Goal: Information Seeking & Learning: Learn about a topic

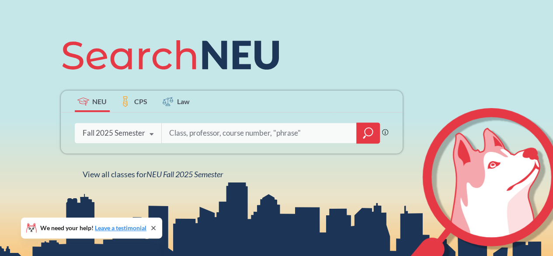
scroll to position [87, 0]
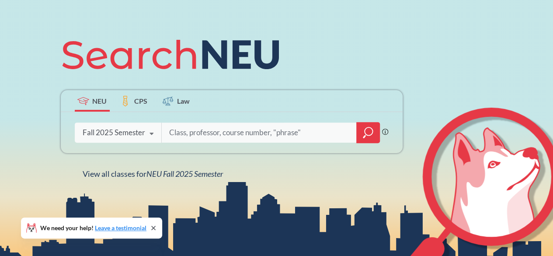
click at [215, 130] on input "search" at bounding box center [259, 132] width 182 height 18
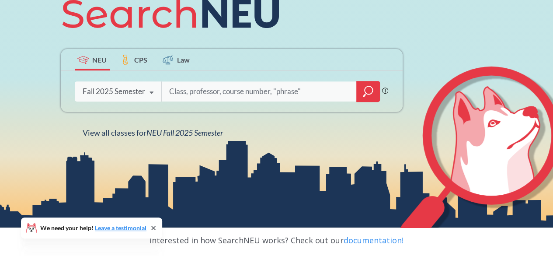
scroll to position [131, 0]
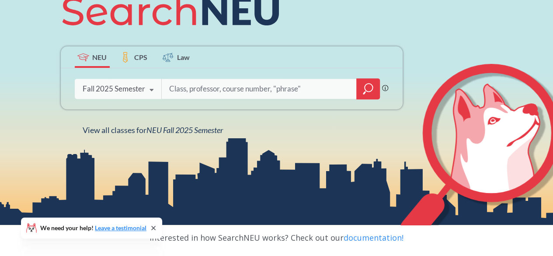
click at [266, 87] on input "search" at bounding box center [259, 89] width 182 height 18
paste input "ITC 2400"
type input "ITC 2400"
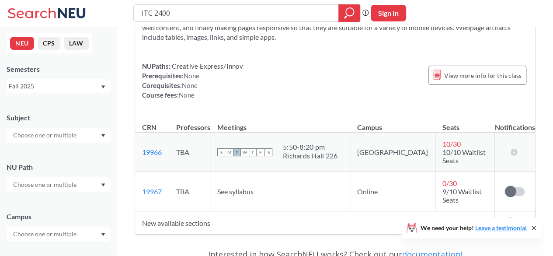
scroll to position [87, 0]
click at [532, 227] on icon at bounding box center [533, 227] width 3 height 3
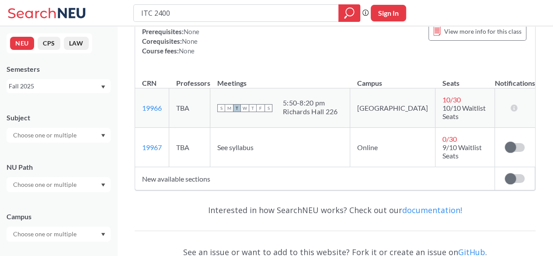
click at [520, 174] on label at bounding box center [515, 178] width 20 height 9
click at [505, 174] on input "checkbox" at bounding box center [505, 174] width 0 height 0
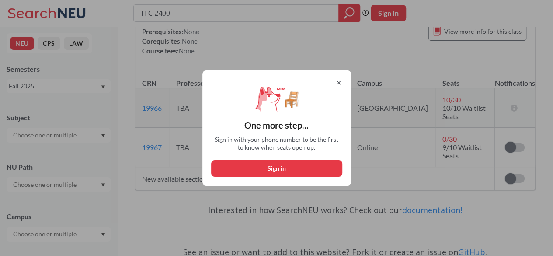
click at [342, 80] on icon at bounding box center [338, 82] width 7 height 7
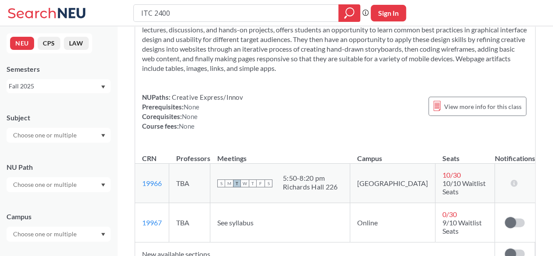
scroll to position [44, 0]
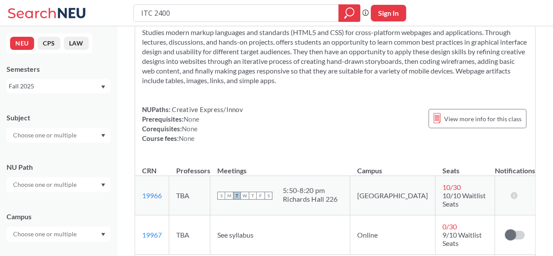
click at [375, 108] on div "NUPaths: Creative Express/Innov Prerequisites: None Corequisites: None Course f…" at bounding box center [335, 123] width 386 height 38
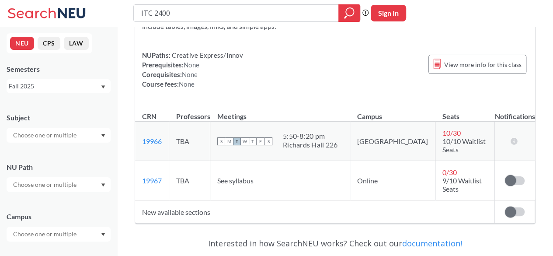
scroll to position [131, 0]
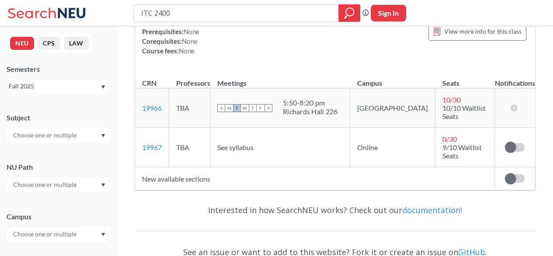
click at [351, 45] on div "NUPaths: Creative Express/Innov Prerequisites: None Corequisites: None Course f…" at bounding box center [335, 36] width 386 height 38
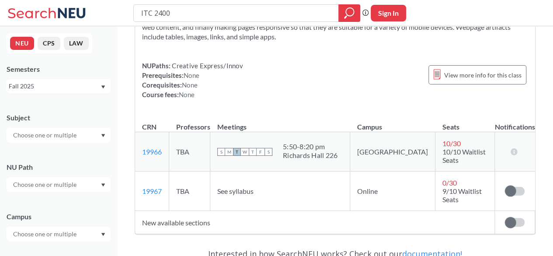
scroll to position [0, 0]
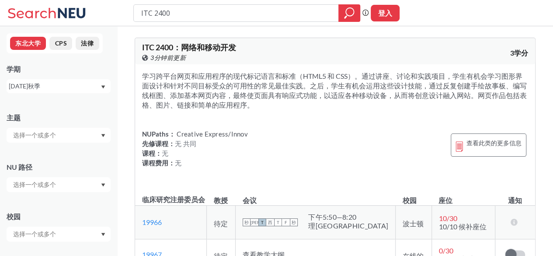
click at [218, 89] on font "学习跨平台网页和应用程序的现代标记语言和标准（HTML5 和 CSS）。通过讲座、讨论和实践项目，学生有机会学习图形界面设计和针对不同目标受众的可用性的常见最…" at bounding box center [334, 90] width 385 height 37
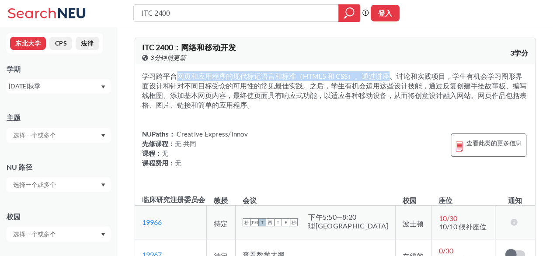
drag, startPoint x: 145, startPoint y: 76, endPoint x: 351, endPoint y: 75, distance: 206.3
click at [351, 75] on font "学习跨平台网页和应用程序的现代标记语言和标准（HTML5 和 CSS）。通过讲座、讨论和实践项目，学生有机会学习图形界面设计和针对不同目标受众的可用性的常见最…" at bounding box center [334, 90] width 385 height 37
copy font "学习跨平台网页和应用程序的现代标记语言和标准（HTML5 和 CSS）"
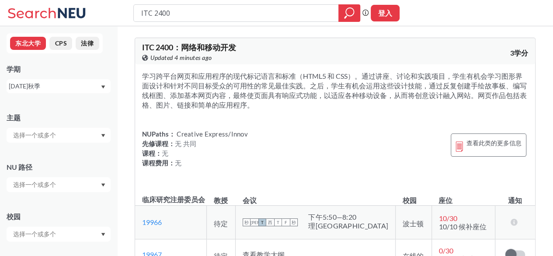
click at [371, 54] on div "ITC 2400 ： 网络和移动开发 在 Banner 上查看此课程。 Updated 4 minutes ago 3学分" at bounding box center [335, 51] width 400 height 26
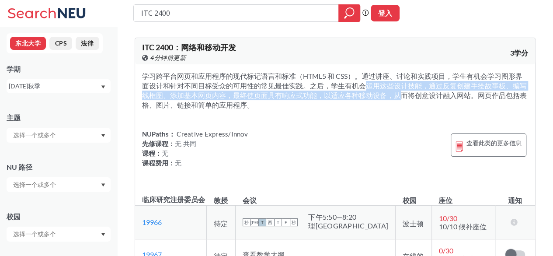
drag, startPoint x: 333, startPoint y: 87, endPoint x: 368, endPoint y: 97, distance: 36.4
click at [368, 97] on font "学习跨平台网页和应用程序的现代标记语言和标准（HTML5 和 CSS）。通过讲座、讨论和实践项目，学生有机会学习图形界面设计和针对不同目标受众的可用性的常见最…" at bounding box center [334, 90] width 385 height 37
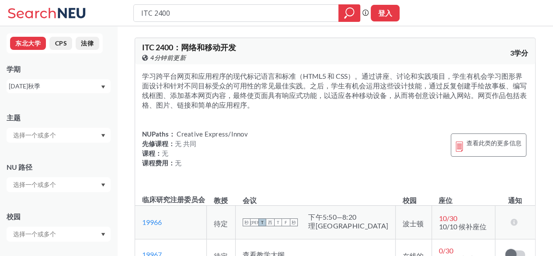
click at [409, 126] on div "学习跨平台网页和应用程序的现代标记语言和标准（HTML5 和 CSS）。通过讲座、讨论和实践项目，学生有机会学习图形界面设计和针对不同目标受众的可用性的常见最…" at bounding box center [335, 124] width 400 height 121
drag, startPoint x: 478, startPoint y: 96, endPoint x: 253, endPoint y: 102, distance: 224.3
click at [253, 102] on section "学习跨平台网页和应用程序的现代标记语言和标准（HTML5 和 CSS）。通过讲座、讨论和实践项目，学生有机会学习图形界面设计和针对不同目标受众的可用性的常见最…" at bounding box center [335, 90] width 386 height 38
copy font "网页作品包括表格、图片、链接和简单的应用程序。"
click at [373, 128] on div "学习跨平台网页和应用程序的现代标记语言和标准（HTML5 和 CSS）。通过讲座、讨论和实践项目，学生有机会学习图形界面设计和针对不同目标受众的可用性的常见最…" at bounding box center [335, 124] width 400 height 121
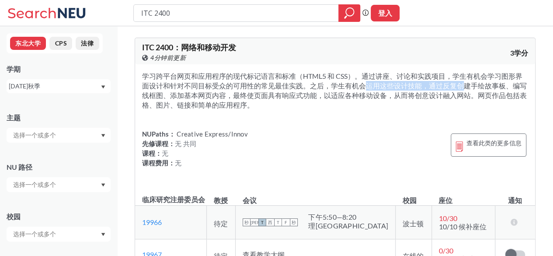
drag, startPoint x: 333, startPoint y: 86, endPoint x: 425, endPoint y: 82, distance: 91.9
click at [425, 82] on font "学习跨平台网页和应用程序的现代标记语言和标准（HTML5 和 CSS）。通过讲座、讨论和实践项目，学生有机会学习图形界面设计和针对不同目标受众的可用性的常见最…" at bounding box center [334, 90] width 385 height 37
click at [377, 143] on div "NUPaths： Creative Express/Innov 先修课程： 无 共同 课程： 无 课程费用： 无 查看此类的更多信息" at bounding box center [335, 150] width 386 height 42
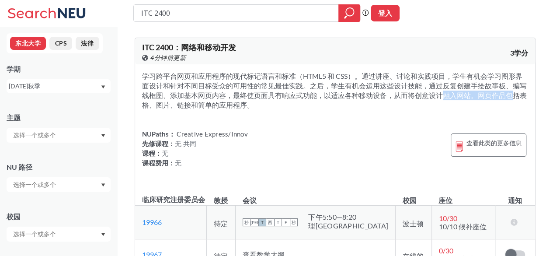
drag, startPoint x: 408, startPoint y: 96, endPoint x: 475, endPoint y: 96, distance: 66.9
click at [475, 96] on font "学习跨平台网页和应用程序的现代标记语言和标准（HTML5 和 CSS）。通过讲座、讨论和实践项目，学生有机会学习图形界面设计和针对不同目标受众的可用性的常见最…" at bounding box center [334, 90] width 385 height 37
copy font "将创意设计融入网站。"
drag, startPoint x: 350, startPoint y: 87, endPoint x: 344, endPoint y: 87, distance: 5.2
click at [350, 87] on font "学习跨平台网页和应用程序的现代标记语言和标准（HTML5 和 CSS）。通过讲座、讨论和实践项目，学生有机会学习图形界面设计和针对不同目标受众的可用性的常见最…" at bounding box center [334, 90] width 385 height 37
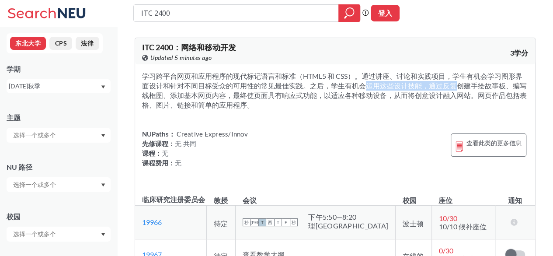
drag, startPoint x: 333, startPoint y: 86, endPoint x: 420, endPoint y: 90, distance: 87.1
click at [420, 90] on font "学习跨平台网页和应用程序的现代标记语言和标准（HTML5 和 CSS）。通过讲座、讨论和实践项目，学生有机会学习图形界面设计和针对不同目标受众的可用性的常见最…" at bounding box center [334, 90] width 385 height 37
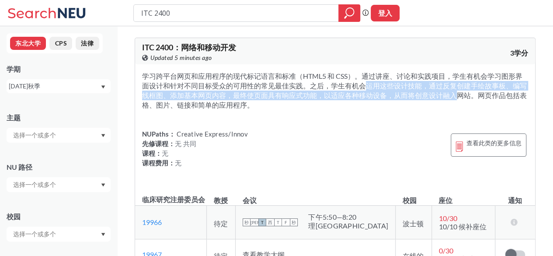
copy font "学生有机会运用这些设计技能，通过反复创建手绘故事板、编写线框图、添加基本网页内容，最终使页面具有响应式功能，以适应各种移动设备，从而将创"
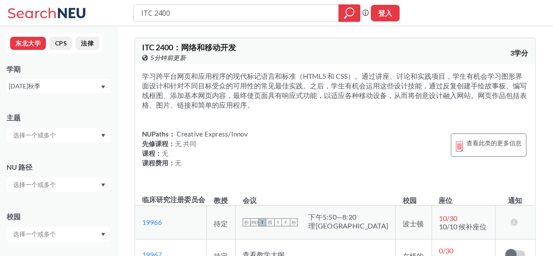
click at [337, 59] on div "ITC 2400 ： 网络和移动开发 在 Banner 上查看此课程。 5分钟前更新 3学分" at bounding box center [335, 51] width 400 height 26
drag, startPoint x: 250, startPoint y: 133, endPoint x: 240, endPoint y: 132, distance: 10.1
click at [240, 132] on div "NUPaths： Creative Express/Innov 先修课程： 无 共同 课程： 无 课程费用： 无 查看此类的更多信息" at bounding box center [335, 150] width 386 height 42
click at [248, 134] on div "NUPaths： Creative Express/Innov 先修课程： 无 共同 课程： 无 课程费用： 无 查看此类的更多信息" at bounding box center [335, 150] width 386 height 42
drag, startPoint x: 241, startPoint y: 133, endPoint x: 141, endPoint y: 134, distance: 100.1
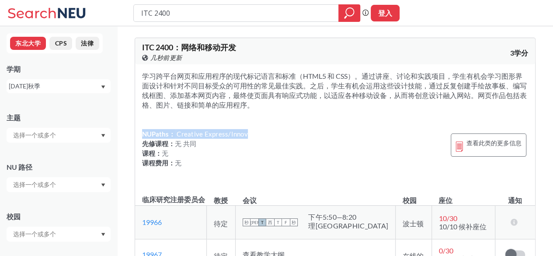
click at [141, 134] on div "学习跨平台网页和应用程序的现代标记语言和标准（HTML5 和 CSS）。通过讲座、讨论和实践项目，学生有机会学习图形界面设计和针对不同目标受众的可用性的常见最…" at bounding box center [335, 124] width 400 height 121
copy div "NUPaths： Creative Express/Innov"
drag, startPoint x: 366, startPoint y: 132, endPoint x: 364, endPoint y: 121, distance: 11.5
click at [366, 132] on div "NUPaths： Creative Express/Innov 先修课程： 无 共同 课程： 无 课程费用： 无 查看此类的更多信息" at bounding box center [335, 150] width 386 height 42
drag, startPoint x: 359, startPoint y: 51, endPoint x: 338, endPoint y: 49, distance: 20.6
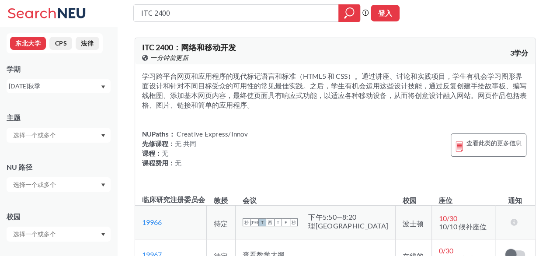
click at [359, 51] on div "ITC 2400 ： 网络和移动开发 在 Banner 上查看此课程。 一分钟前更新 3学分" at bounding box center [335, 51] width 400 height 26
drag, startPoint x: 208, startPoint y: 17, endPoint x: 100, endPoint y: 20, distance: 108.4
click at [100, 20] on div "ITC 2400 短语搜索可确保搜索结果中显示精确的搜索词。例如，如果您希望“工作室设计”这个精确的短语出现在搜索结果中，请将其括在引号中。 登入" at bounding box center [276, 13] width 553 height 26
paste input "HSCI 1106"
type input "HSCI 1106"
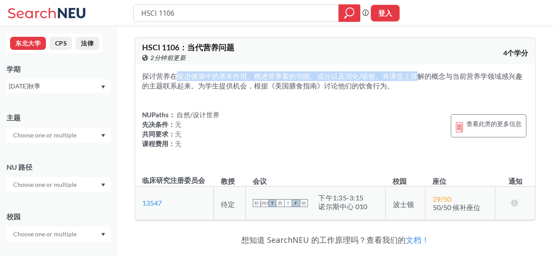
drag, startPoint x: 142, startPoint y: 77, endPoint x: 380, endPoint y: 77, distance: 237.3
click at [380, 77] on font "探讨营养在促进健康中的基本作用。概述营养素的功能、成分以及消化/吸收。将课堂上讲解的概念与当前营养学领域感兴趣的主题联系起来。为学生提供机会，根据《美国膳食指…" at bounding box center [332, 81] width 380 height 18
copy font "探讨营养在促进健康中的基本作用。概述营养素的功能、成分以及消化/吸收。"
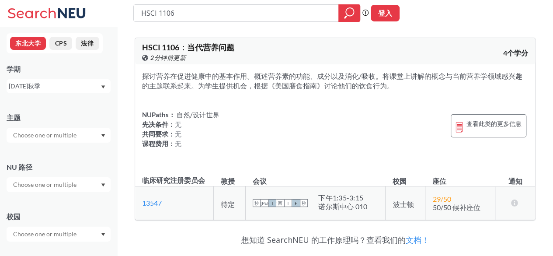
click at [388, 118] on div "NUPaths： 自然/设计世界 先决条件： 无 共同要求： 无 课程费用： 无 查看此类的更多信息" at bounding box center [335, 131] width 386 height 42
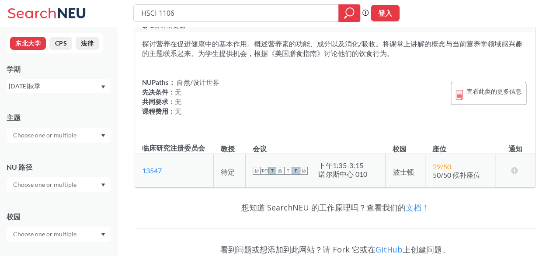
scroll to position [44, 0]
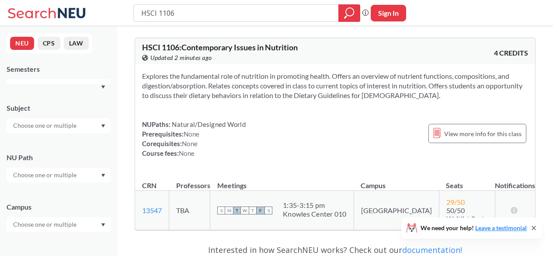
scroll to position [44, 0]
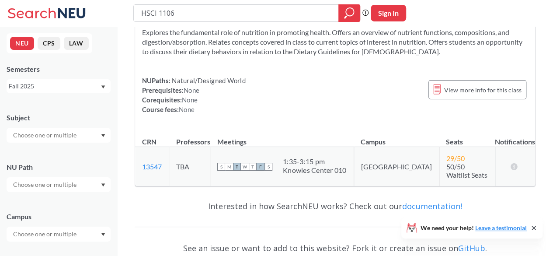
click at [357, 89] on div "NUPaths: Natural/Designed World Prerequisites: None Corequisites: None Course f…" at bounding box center [335, 95] width 386 height 38
click at [475, 92] on span "View more info for this class" at bounding box center [482, 89] width 77 height 11
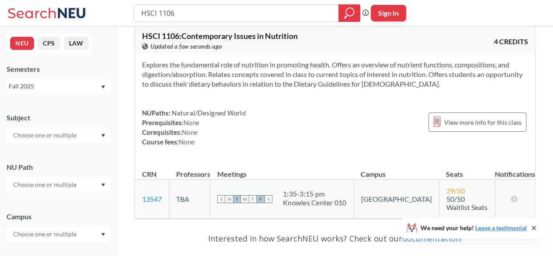
scroll to position [0, 0]
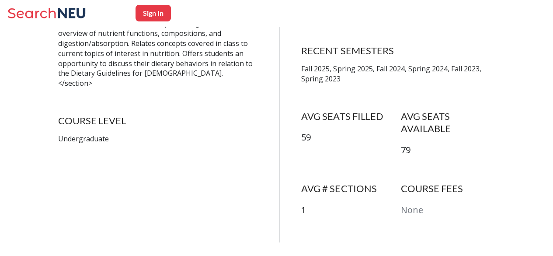
scroll to position [141, 0]
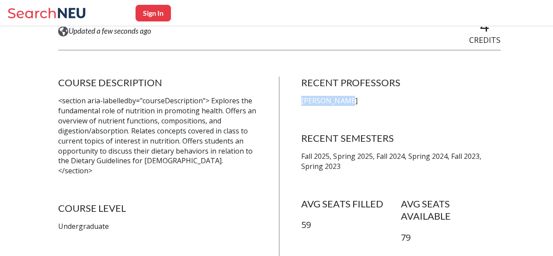
drag, startPoint x: 349, startPoint y: 99, endPoint x: 302, endPoint y: 99, distance: 47.6
click at [302, 99] on div "COURSE DESCRIPTION <section aria-labelledby="courseDescription"> Explores the f…" at bounding box center [279, 202] width 442 height 253
copy p "Janice Maras"
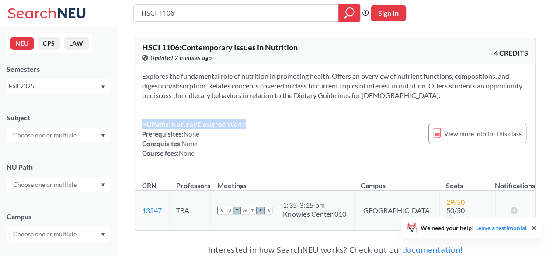
drag, startPoint x: 248, startPoint y: 122, endPoint x: 143, endPoint y: 122, distance: 104.9
click at [143, 122] on div "NUPaths: Natural/Designed World Prerequisites: None Corequisites: None Course f…" at bounding box center [335, 138] width 386 height 38
copy div "NUPaths: Natural/Designed World"
drag, startPoint x: 356, startPoint y: 134, endPoint x: 334, endPoint y: 119, distance: 26.1
click at [356, 134] on div "NUPaths: Natural/Designed World Prerequisites: None Corequisites: None Course f…" at bounding box center [335, 138] width 386 height 38
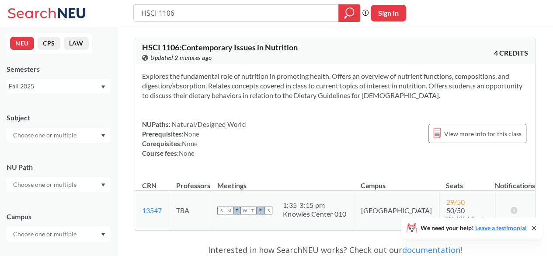
drag, startPoint x: 357, startPoint y: 125, endPoint x: 351, endPoint y: 122, distance: 6.3
click at [354, 124] on div "NUPaths: Natural/Designed World Prerequisites: None Corequisites: None Course f…" at bounding box center [335, 138] width 386 height 38
drag, startPoint x: 251, startPoint y: 17, endPoint x: 105, endPoint y: 13, distance: 146.0
click at [105, 13] on div "HSCI 1106 Phrase search guarantees the exact search appears in the results. Ex.…" at bounding box center [276, 13] width 553 height 26
paste input "SOCL 1280"
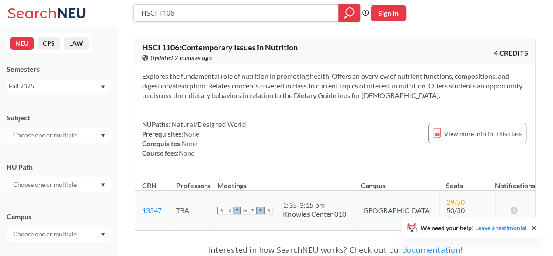
type input "SOCL 1280"
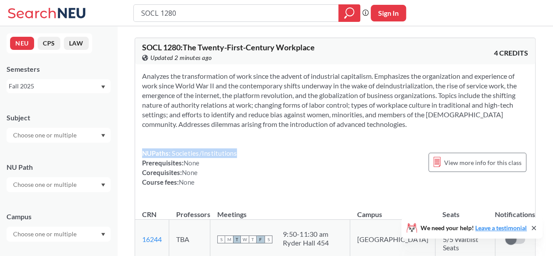
drag, startPoint x: 234, startPoint y: 154, endPoint x: 135, endPoint y: 153, distance: 99.7
click at [135, 153] on div "Analyzes the transformation of work since the advent of industrial capitalism. …" at bounding box center [335, 132] width 400 height 136
copy div "NUPaths: Societies/Institutions"
click at [385, 160] on div "NUPaths: Societies/Institutions Prerequisites: None Corequisites: None Course f…" at bounding box center [335, 167] width 386 height 38
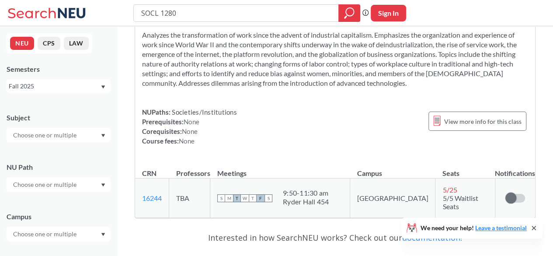
scroll to position [87, 0]
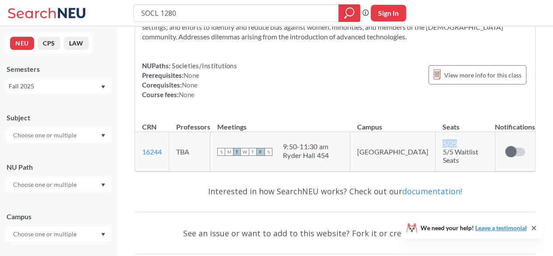
drag, startPoint x: 434, startPoint y: 144, endPoint x: 417, endPoint y: 144, distance: 16.2
click at [435, 144] on td "5 / 25 5/5 Waitlist Seats" at bounding box center [464, 151] width 59 height 39
copy span "5 / 25"
click at [411, 178] on div "Interested in how SearchNEU works? Check out our documentation!" at bounding box center [335, 190] width 401 height 25
click at [367, 98] on div "NUPaths: Societies/Institutions Prerequisites: None Corequisites: None Course f…" at bounding box center [335, 80] width 386 height 38
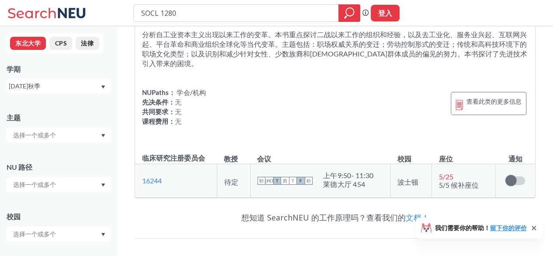
scroll to position [0, 0]
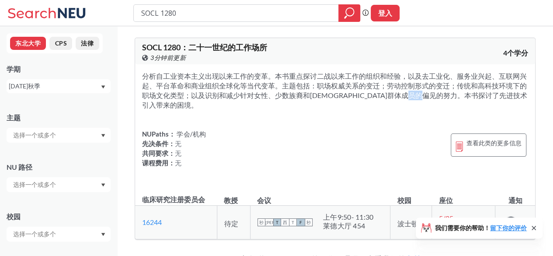
drag, startPoint x: 411, startPoint y: 95, endPoint x: 422, endPoint y: 95, distance: 10.9
click at [422, 95] on font "分析自工业资本主义出现以来工作的变革。本书重点探讨二战以来工作的组织和经验，以及去工业化、服务业兴起、互联网兴起、平台革命和商业组织全球化等当代变革。主题包括…" at bounding box center [334, 90] width 385 height 37
click at [437, 95] on font "分析自工业资本主义出现以来工作的变革。本书重点探讨二战以来工作的组织和经验，以及去工业化、服务业兴起、互联网兴起、平台革命和商业组织全球化等当代变革。主题包括…" at bounding box center [334, 90] width 385 height 37
drag, startPoint x: 444, startPoint y: 95, endPoint x: 519, endPoint y: 95, distance: 74.3
click at [519, 95] on font "分析自工业资本主义出现以来工作的变革。本书重点探讨二战以来工作的组织和经验，以及去工业化、服务业兴起、互联网兴起、平台革命和商业组织全球化等当代变革。主题包括…" at bounding box center [334, 90] width 385 height 37
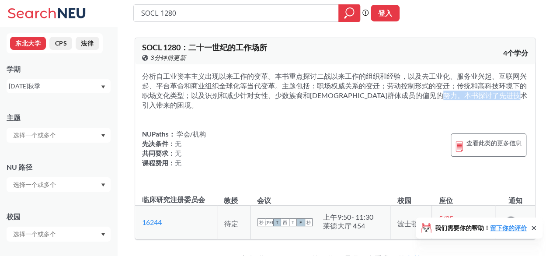
copy font "先进技术引入带来的困境"
drag, startPoint x: 398, startPoint y: 141, endPoint x: 385, endPoint y: 132, distance: 15.6
click at [399, 141] on div "NUPaths： 学会/机构 先决条件： 无 共同要求： 无 课程费用： 无 查看此类的更多信息" at bounding box center [335, 150] width 386 height 42
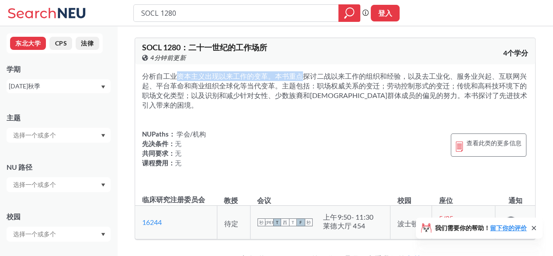
drag, startPoint x: 144, startPoint y: 75, endPoint x: 244, endPoint y: 109, distance: 105.7
click at [260, 97] on font "分析自工业资本主义出现以来工作的变革。本书重点探讨二战以来工作的组织和经验，以及去工业化、服务业兴起、互联网兴起、平台革命和商业组织全球化等当代变革。主题包括…" at bounding box center [334, 90] width 385 height 37
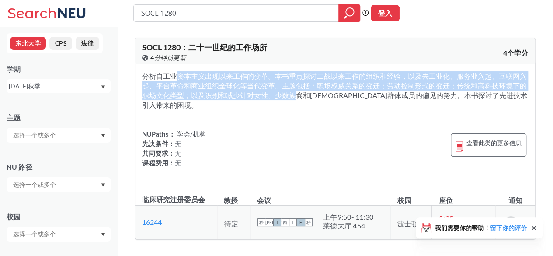
click at [263, 98] on font "分析自工业资本主义出现以来工作的变革。本书重点探讨二战以来工作的组织和经验，以及去工业化、服务业兴起、互联网兴起、平台革命和商业组织全球化等当代变革。主题包括…" at bounding box center [334, 90] width 385 height 37
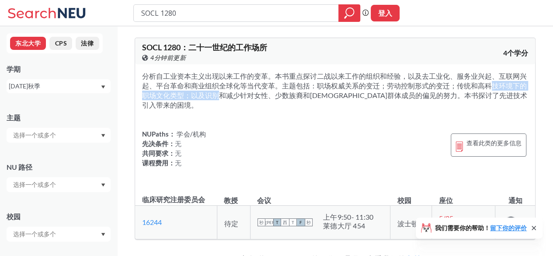
drag, startPoint x: 456, startPoint y: 85, endPoint x: 184, endPoint y: 94, distance: 272.0
click at [184, 94] on font "分析自工业资本主义出现以来工作的变革。本书重点探讨二战以来工作的组织和经验，以及去工业化、服务业兴起、互联网兴起、平台革命和商业组织全球化等当代变革。主题包括…" at bounding box center [334, 90] width 385 height 37
copy font "传统和高科技环境下的职场文化类型"
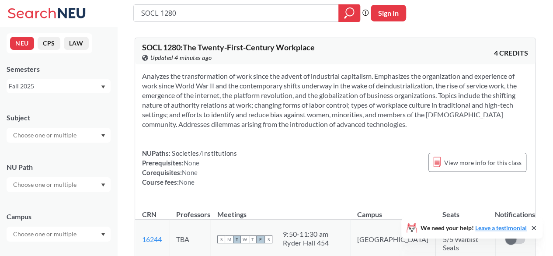
click at [373, 174] on div "NUPaths: Societies/Institutions Prerequisites: None Corequisites: None Course f…" at bounding box center [335, 167] width 386 height 38
click at [375, 124] on section "Analyzes the transformation of work since the advent of industrial capitalism. …" at bounding box center [335, 100] width 386 height 58
click at [370, 154] on div "NUPaths: Societies/Institutions Prerequisites: None Corequisites: None Course f…" at bounding box center [335, 167] width 386 height 38
click at [405, 147] on div "Analyzes the transformation of work since the advent of industrial capitalism. …" at bounding box center [335, 132] width 400 height 136
click at [420, 127] on section "Analyzes the transformation of work since the advent of industrial capitalism. …" at bounding box center [335, 100] width 386 height 58
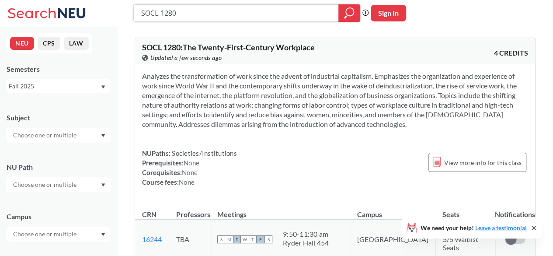
drag, startPoint x: 213, startPoint y: 11, endPoint x: 88, endPoint y: 11, distance: 125.4
click at [88, 11] on div "SOCL 1280 Phrase search guarantees the exact search appears in the results. Ex.…" at bounding box center [276, 13] width 553 height 26
paste input "ENVR 120"
type input "ENVR 1200"
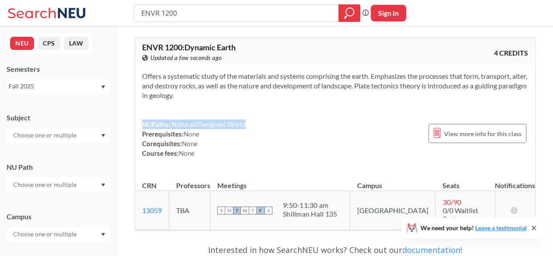
drag, startPoint x: 243, startPoint y: 124, endPoint x: 143, endPoint y: 121, distance: 100.1
click at [143, 121] on div "NUPaths: Natural/Designed World Prerequisites: None Corequisites: None Course f…" at bounding box center [335, 138] width 386 height 38
copy div "NUPaths: Natural/Designed World"
click at [358, 129] on div "NUPaths: Natural/Designed World Prerequisites: None Corequisites: None Course f…" at bounding box center [335, 138] width 386 height 38
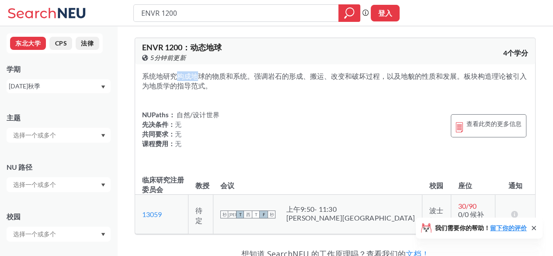
drag, startPoint x: 144, startPoint y: 75, endPoint x: 166, endPoint y: 76, distance: 21.5
click at [166, 76] on font "系统地研究构成地球的物质和系统。强调岩石的形成、搬运、改变和破坏过程，以及地貌的性质和发展。板块构造理论被引入为地质学的指导范式。" at bounding box center [334, 81] width 385 height 18
click at [171, 75] on font "系统地研究构成地球的物质和系统。强调岩石的形成、搬运、改变和破坏过程，以及地貌的性质和发展。板块构造理论被引入为地质学的指导范式。" at bounding box center [334, 81] width 385 height 18
drag, startPoint x: 163, startPoint y: 75, endPoint x: 251, endPoint y: 77, distance: 87.9
click at [251, 77] on font "系统地研究构成地球的物质和系统。强调岩石的形成、搬运、改变和破坏过程，以及地貌的性质和发展。板块构造理论被引入为地质学的指导范式。" at bounding box center [334, 81] width 385 height 18
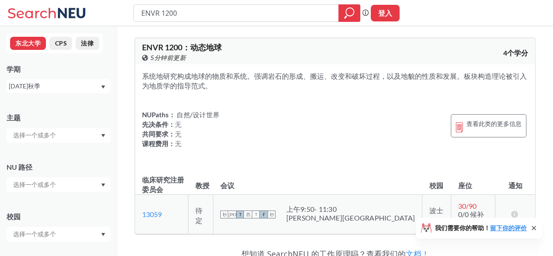
click at [277, 77] on font "系统地研究构成地球的物质和系统。强调岩石的形成、搬运、改变和破坏过程，以及地貌的性质和发展。板块构造理论被引入为地质学的指导范式。" at bounding box center [334, 81] width 385 height 18
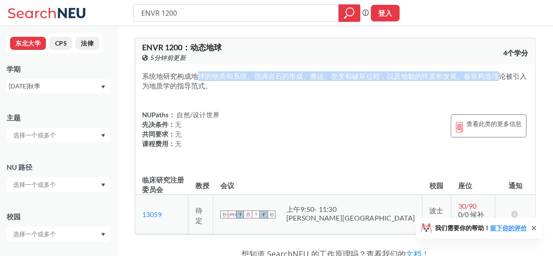
drag, startPoint x: 164, startPoint y: 76, endPoint x: 462, endPoint y: 76, distance: 297.2
click at [462, 76] on font "系统地研究构成地球的物质和系统。强调岩石的形成、搬运、改变和破坏过程，以及地貌的性质和发展。板块构造理论被引入为地质学的指导范式。" at bounding box center [334, 81] width 385 height 18
copy font "研究构成地球的物质和系统。强调岩石的形成、搬运、改变和破坏过程，以及地貌的性质和发展。"
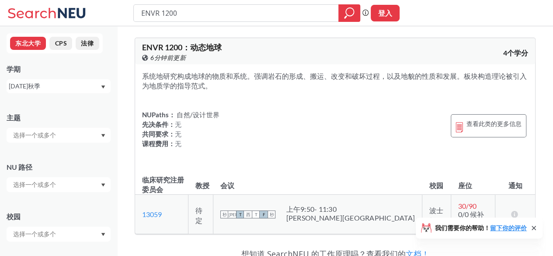
click at [316, 120] on div "NUPaths： 自然/设计世界 先决条件： 无 共同要求： 无 课程费用： 无 查看此类的更多信息" at bounding box center [335, 131] width 386 height 42
drag, startPoint x: 348, startPoint y: 122, endPoint x: 336, endPoint y: 116, distance: 13.1
click at [348, 122] on div "NUPaths： 自然/设计世界 先决条件： 无 共同要求： 无 课程费用： 无 查看此类的更多信息" at bounding box center [335, 131] width 386 height 42
drag, startPoint x: 209, startPoint y: 16, endPoint x: 127, endPoint y: 16, distance: 82.2
click at [127, 16] on div "ENVR 1200 短语搜索可确保搜索结果中显示精确的搜索词。例如，如果您希望“工作室设计”这个精确的短语出现在搜索结果中，请将其括在引号中。 登入" at bounding box center [276, 13] width 553 height 26
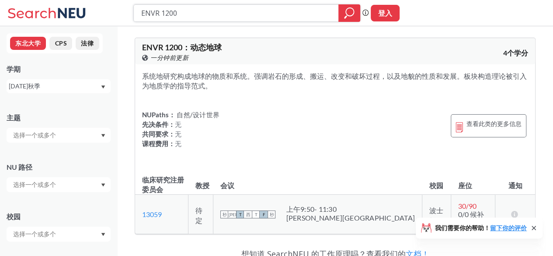
paste input "CLTR 2001"
type input "CLTR 2001"
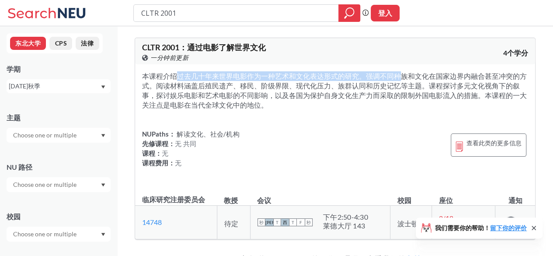
drag, startPoint x: 142, startPoint y: 76, endPoint x: 363, endPoint y: 76, distance: 220.7
click at [363, 76] on font "本课程介绍过去几十年来世界电影作为一种艺术和文化表达形式的研究。强调不同种族和文化在国家边界内融合甚至冲突的方式。阅读材料涵盖后殖民遗产、移民、阶级界限、现代…" at bounding box center [334, 90] width 385 height 37
copy font "本课程介绍过去几十年来世界电影作为一种艺术和文化表达形式的研究。"
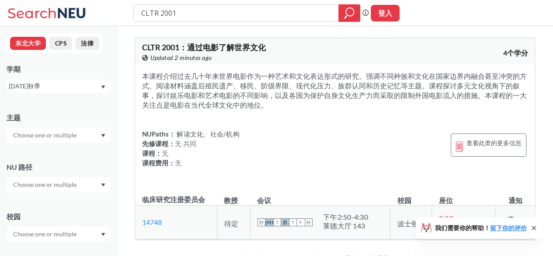
click at [345, 141] on div "NUPaths： 解读文化、社会/机构 先修课程： 无 共同 课程： 无 课程费用： 无 查看此类的更多信息" at bounding box center [335, 150] width 386 height 42
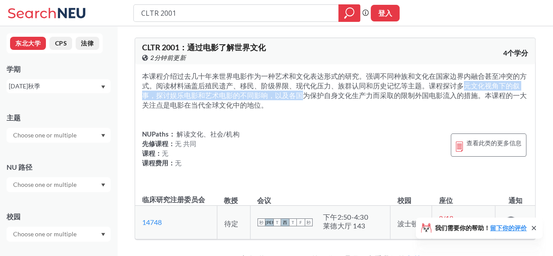
drag, startPoint x: 429, startPoint y: 85, endPoint x: 270, endPoint y: 99, distance: 160.2
click at [270, 99] on font "本课程介绍过去几十年来世界电影作为一种艺术和文化表达形式的研究。强调不同种族和文化在国家边界内融合甚至冲突的方式。阅读材料涵盖后殖民遗产、移民、阶级界限、现代…" at bounding box center [334, 90] width 385 height 37
copy font "课程探讨多元文化视角下的叙事，探讨娱乐电影和艺术电影的不同影响"
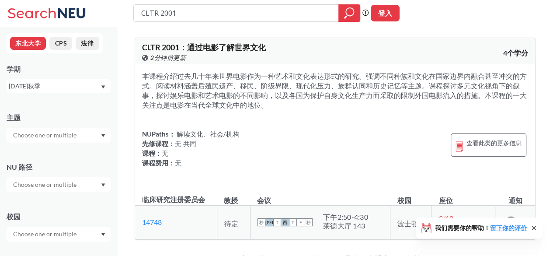
click at [371, 139] on div "NUPaths： 解读文化、社会/机构 先修课程： 无 共同 课程： 无 课程费用： 无 查看此类的更多信息" at bounding box center [335, 150] width 386 height 42
drag, startPoint x: 173, startPoint y: 104, endPoint x: 267, endPoint y: 104, distance: 94.0
click at [267, 104] on font "本课程介绍过去几十年来世界电影作为一种艺术和文化表达形式的研究。强调不同种族和文化在国家边界内融合甚至冲突的方式。阅读材料涵盖后殖民遗产、移民、阶级界限、现代…" at bounding box center [334, 90] width 385 height 37
copy font "电影在当代全球文化中的地位。"
drag, startPoint x: 371, startPoint y: 130, endPoint x: 324, endPoint y: 130, distance: 46.8
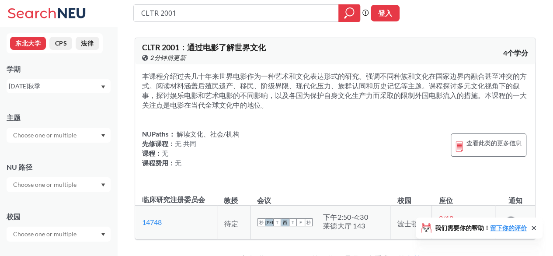
click at [371, 130] on div "NUPaths： 解读文化、社会/机构 先修课程： 无 共同 课程： 无 课程费用： 无 查看此类的更多信息" at bounding box center [335, 150] width 386 height 42
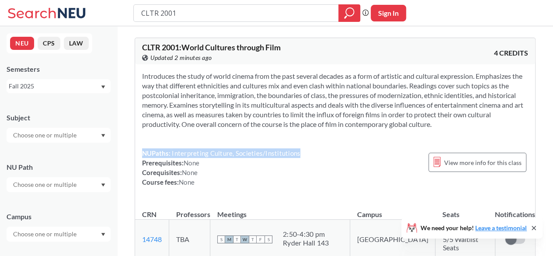
click at [138, 149] on div "Introduces the study of world cinema from the past several decades as a form of…" at bounding box center [335, 132] width 400 height 136
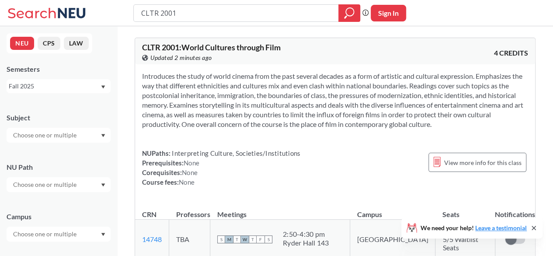
drag, startPoint x: 365, startPoint y: 106, endPoint x: 316, endPoint y: 55, distance: 71.7
click at [365, 106] on section "Introduces the study of world cinema from the past several decades as a form of…" at bounding box center [335, 100] width 386 height 58
click at [458, 21] on div "CLTR 2001 Phrase search guarantees the exact search appears in the results. Ex.…" at bounding box center [276, 13] width 553 height 26
drag, startPoint x: 259, startPoint y: 16, endPoint x: 77, endPoint y: 15, distance: 181.8
click at [77, 15] on div "CLTR 2001 Phrase search guarantees the exact search appears in the results. Ex.…" at bounding box center [276, 13] width 553 height 26
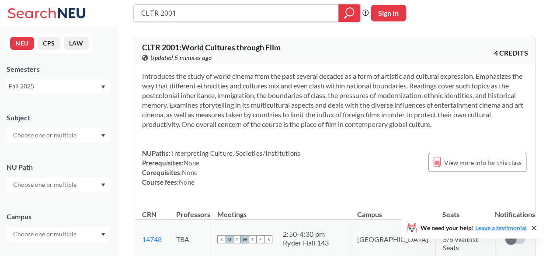
paste input "MUSC1"
type input "MUSC1001"
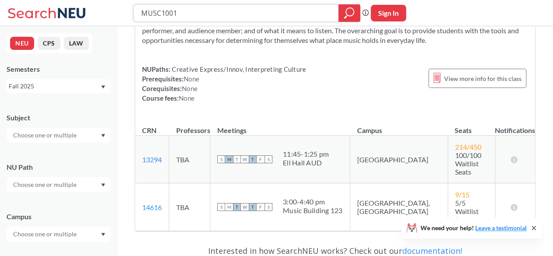
scroll to position [44, 0]
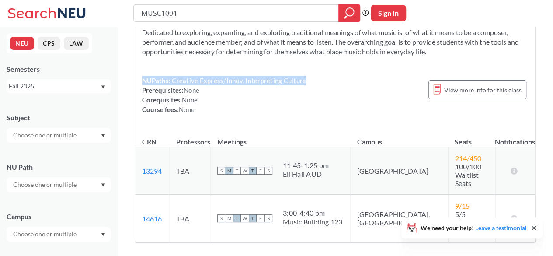
drag, startPoint x: 262, startPoint y: 80, endPoint x: 142, endPoint y: 77, distance: 119.8
click at [142, 77] on div "NUPaths: Creative Express/Innov, Interpreting Culture Prerequisites: None Coreq…" at bounding box center [335, 95] width 386 height 38
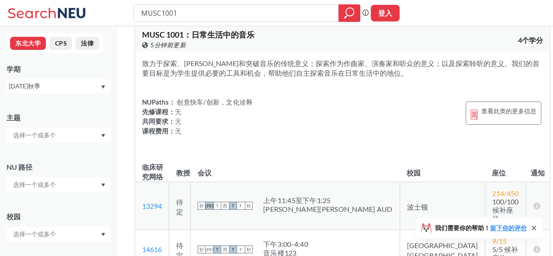
scroll to position [0, 0]
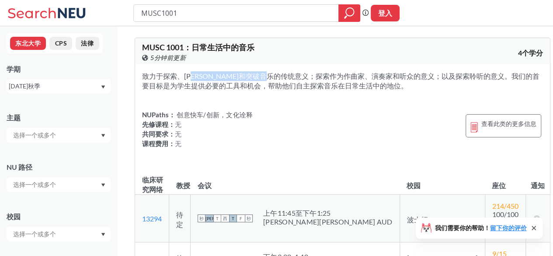
drag, startPoint x: 164, startPoint y: 76, endPoint x: 266, endPoint y: 75, distance: 101.4
click at [266, 75] on font "致力于探索、拓展和突破音乐的传统意义；探索作为作曲家、演奏家和听众的意义；以及探索聆听的意义。我们的首要目标是为学生提供必要的工具和机会，帮助他们自主探索音乐…" at bounding box center [340, 81] width 397 height 18
click at [367, 110] on div "NUPaths： 创意快车/创新，文化诠释 先修课程： 无 共同要求： 无 课程费用： 无 查看此类的更多信息" at bounding box center [342, 131] width 401 height 42
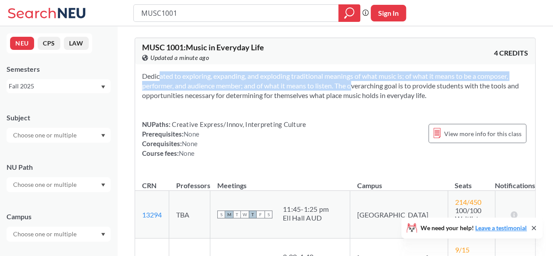
drag, startPoint x: 337, startPoint y: 86, endPoint x: 139, endPoint y: 76, distance: 198.2
click at [139, 76] on div "Dedicated to exploring, expanding, and exploding traditional meanings of what m…" at bounding box center [335, 118] width 400 height 108
copy section "Dedicated to exploring, expanding, and exploding traditional meanings of what m…"
click at [239, 81] on section "Dedicated to exploring, expanding, and exploding traditional meanings of what m…" at bounding box center [335, 85] width 386 height 29
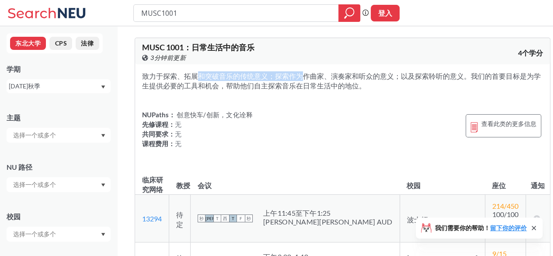
drag, startPoint x: 163, startPoint y: 74, endPoint x: 266, endPoint y: 74, distance: 102.7
click at [266, 74] on font "致力于探索、拓展和突破音乐的传统意义；探索作为作曲家、演奏家和听众的意义；以及探索聆听的意义。我们的首要目标是为学生提供必要的工具和机会，帮助他们自主探索音乐…" at bounding box center [341, 81] width 399 height 18
click at [323, 102] on div "致力于探索、拓展和突破音乐的传统意义；探索作为作曲家、演奏家和听众的意义；以及探索聆听的意义。我们的首要目标是为学生提供必要的工具和机会，帮助他们自主探索音乐…" at bounding box center [342, 115] width 415 height 102
drag, startPoint x: 282, startPoint y: 86, endPoint x: 370, endPoint y: 83, distance: 87.9
click at [370, 83] on font "致力于探索、拓展和突破音乐的传统意义；探索作为作曲家、演奏家和听众的意义；以及探索聆听的意义。我们的首要目标是为学生提供必要的工具和机会，帮助他们自主探索音乐…" at bounding box center [341, 81] width 399 height 18
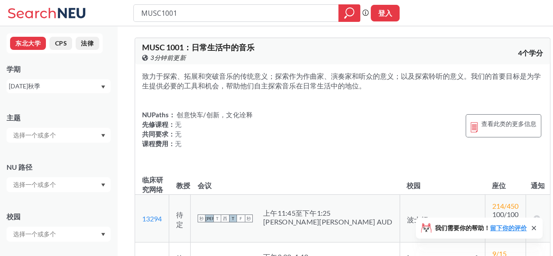
copy font "探索音乐在日常生活中的地位"
click at [322, 116] on div "NUPaths： 创意快车/创新，文化诠释 先修课程： 无 共同要求： 无 课程费用： 无 查看此类的更多信息" at bounding box center [342, 131] width 401 height 42
drag, startPoint x: 205, startPoint y: 17, endPoint x: 115, endPoint y: 14, distance: 90.9
click at [115, 14] on div "MUSC1001 短语搜索可确保搜索结果中显示精确的搜索词。例如，如果您希望“工作室设计”这个精确的短语出现在搜索结果中，请将其括在引号中。 登入" at bounding box center [276, 13] width 553 height 26
paste input "ITC 1000"
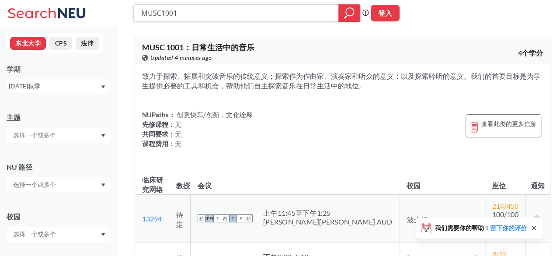
type input "ITC 1000"
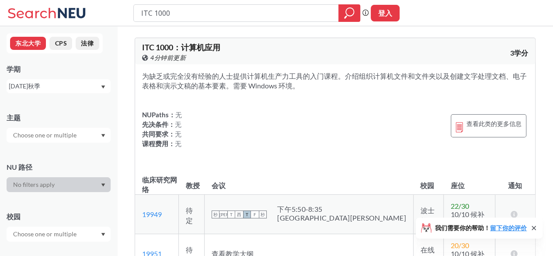
drag, startPoint x: 300, startPoint y: 85, endPoint x: 130, endPoint y: 78, distance: 169.7
click at [130, 78] on div "ITC 1000 ： 计算机应用 在 Banner 上查看此课程。 4分钟前更新 3学分 为缺乏或完全没有经验的人士提供计算机生产力工具的入门课程。介绍组织计…" at bounding box center [335, 251] width 436 height 451
copy font "为缺乏或完全没有经验的人士提供计算机生产力工具的入门课程。介绍组织计算机文件和文件夹以及创建文字处理文档、电子表格和演示文稿的基本要素。需要 Windows …"
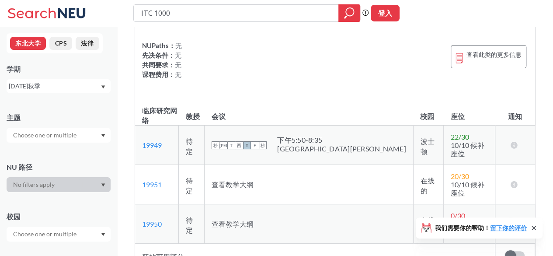
scroll to position [131, 0]
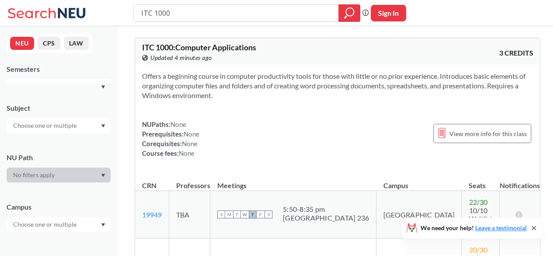
scroll to position [131, 0]
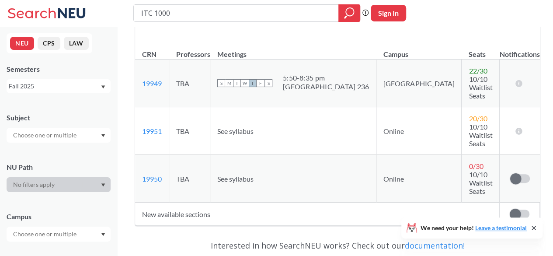
click at [252, 127] on span "See syllabus" at bounding box center [235, 131] width 36 height 8
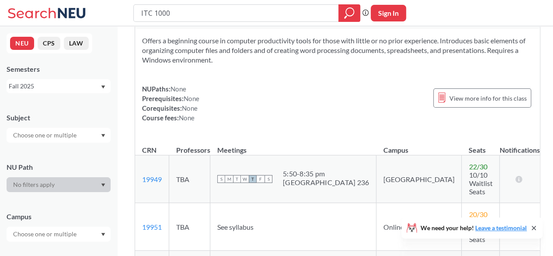
scroll to position [0, 0]
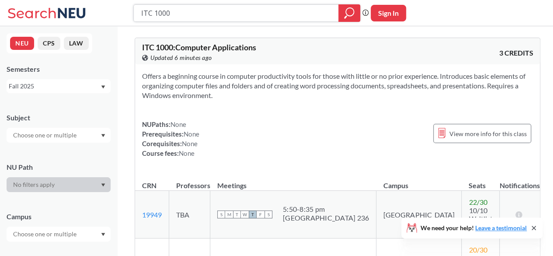
drag, startPoint x: 181, startPoint y: 18, endPoint x: 125, endPoint y: 26, distance: 56.6
click at [127, 24] on div "ITC 1000 Phrase search guarantees the exact search appears in the results. Ex. …" at bounding box center [276, 13] width 553 height 26
paste input "ITC 12"
type input "ITC 1200"
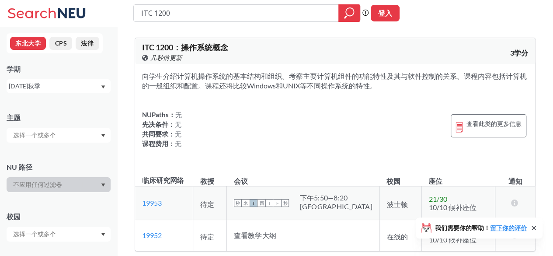
drag, startPoint x: 377, startPoint y: 85, endPoint x: 123, endPoint y: 77, distance: 254.5
click at [123, 77] on div "ITC 1200 ： 操作系统概念 在 Banner 上查看此课程。 几秒前更新 3学分 向学生介绍计算机操作系统的基本结构和组织。考察主要计算机组件的功能特…" at bounding box center [335, 208] width 436 height 365
copy font "向学生介绍计算机操作系统的基本结构和组织。考察主要计算机组件的功能特性及其与软件控制的关系。课程内容包括计算机的一般组织和配置。课程还将比较Windows和U…"
